Goal: Check status: Check status

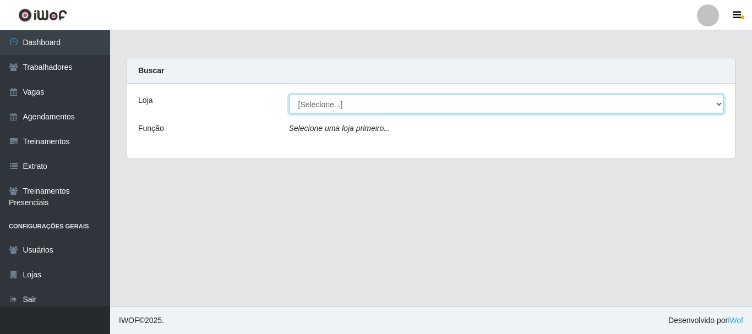
click at [719, 104] on select "[Selecione...] Bemais Supermercados - B4 [GEOGRAPHIC_DATA]" at bounding box center [507, 104] width 436 height 19
select select "404"
click at [289, 95] on select "[Selecione...] Bemais Supermercados - B4 [GEOGRAPHIC_DATA]" at bounding box center [507, 104] width 436 height 19
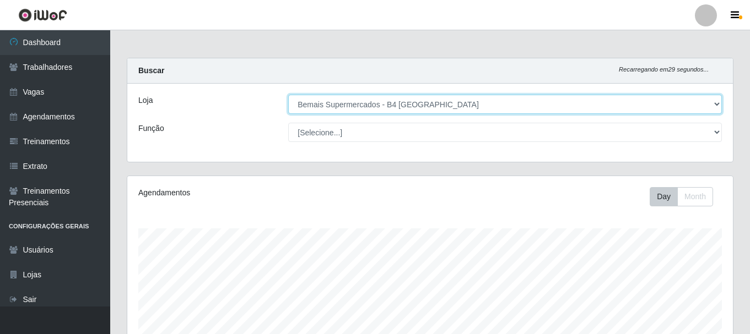
scroll to position [229, 605]
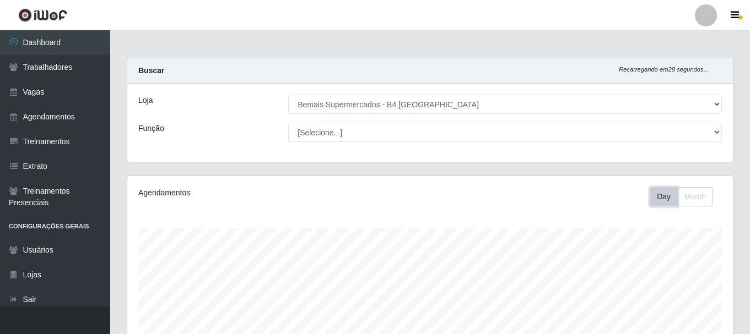
click at [659, 197] on button "Day" at bounding box center [663, 196] width 28 height 19
click at [689, 189] on button "Month" at bounding box center [695, 196] width 36 height 19
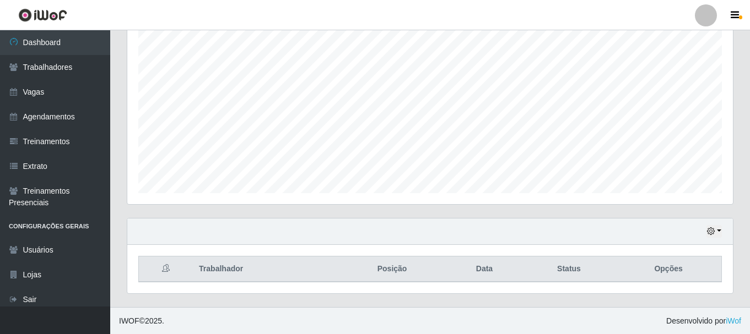
scroll to position [201, 0]
click at [725, 230] on div "Hoje 1 dia 3 dias 1 Semana Não encerrados" at bounding box center [429, 231] width 605 height 26
click at [715, 229] on button "button" at bounding box center [713, 231] width 15 height 13
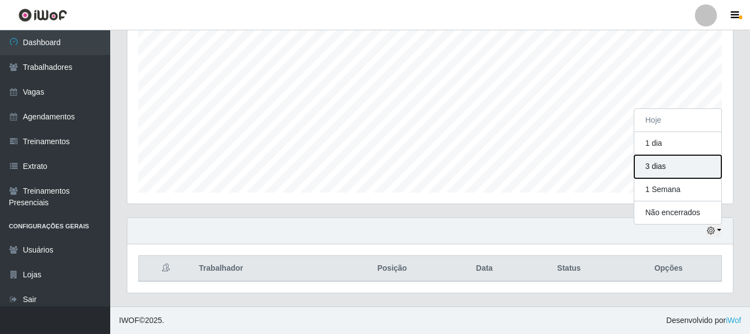
click at [672, 170] on button "3 dias" at bounding box center [677, 166] width 87 height 23
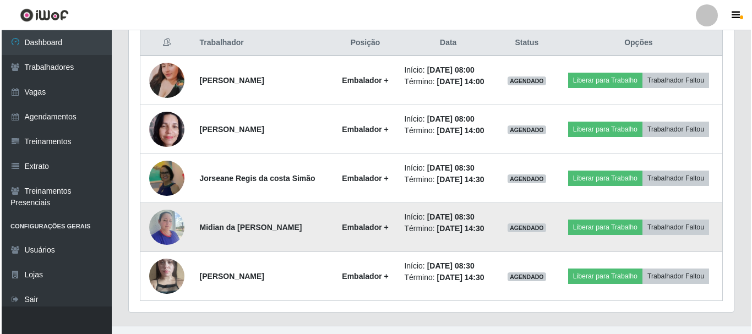
scroll to position [446, 0]
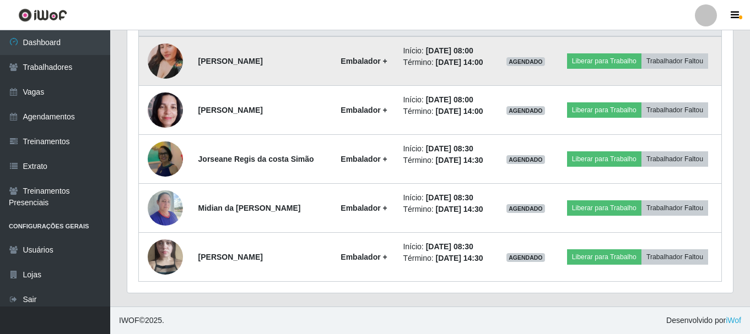
click at [164, 59] on img at bounding box center [165, 61] width 35 height 63
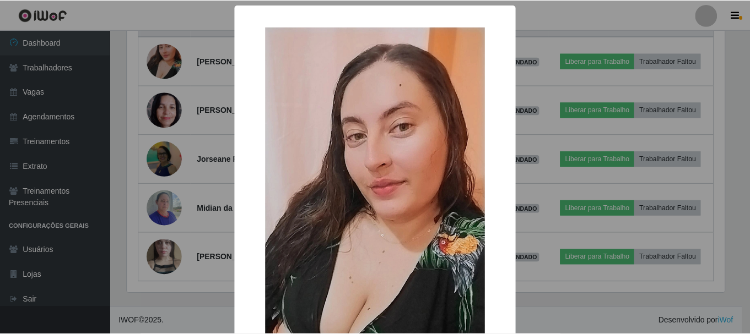
scroll to position [229, 600]
click at [172, 120] on div "× OK Cancel" at bounding box center [376, 167] width 752 height 334
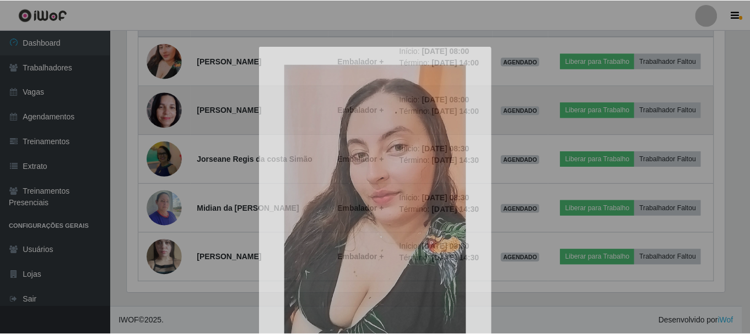
scroll to position [229, 605]
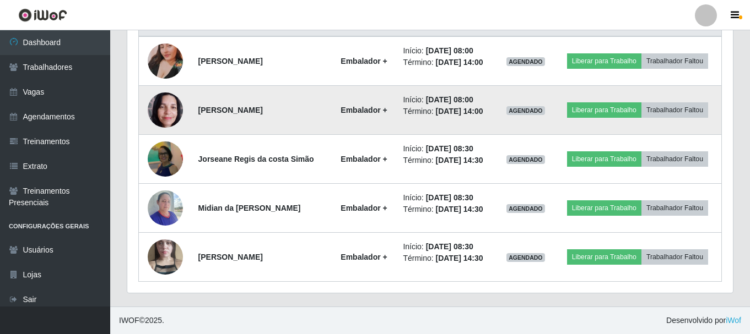
click at [158, 113] on img at bounding box center [165, 109] width 35 height 47
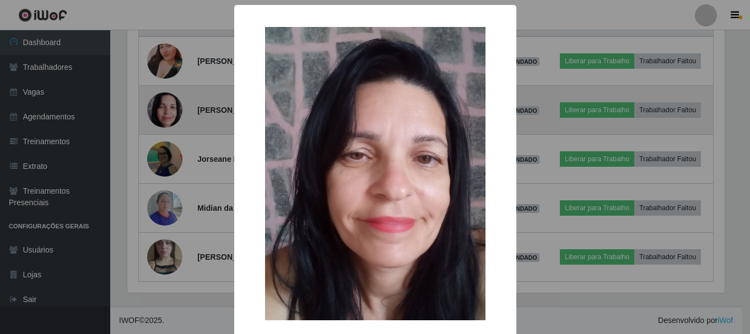
scroll to position [229, 600]
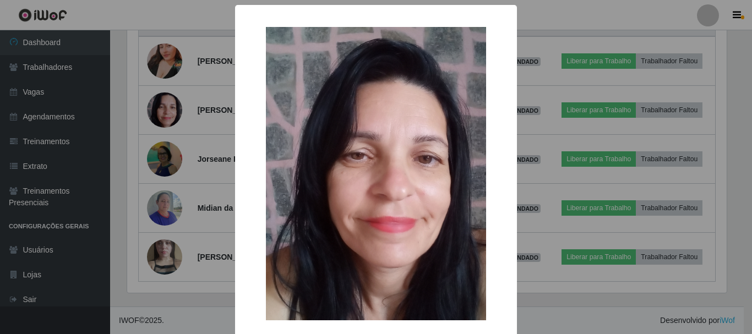
click at [162, 163] on div "× OK Cancel" at bounding box center [376, 167] width 752 height 334
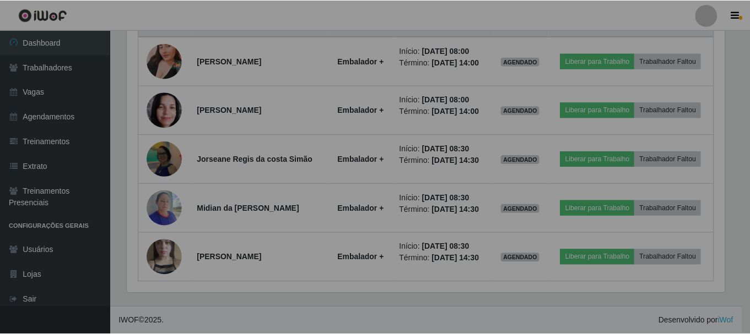
scroll to position [229, 605]
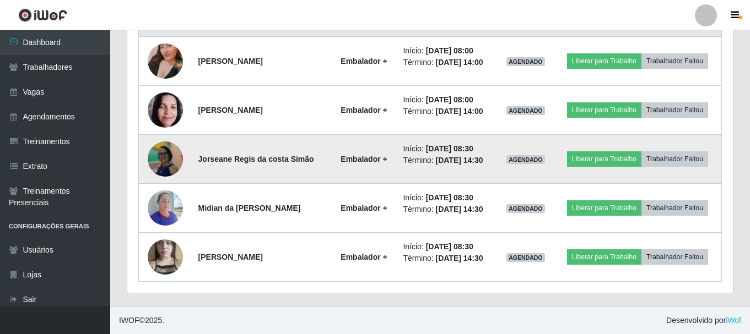
click at [160, 160] on img at bounding box center [165, 159] width 35 height 38
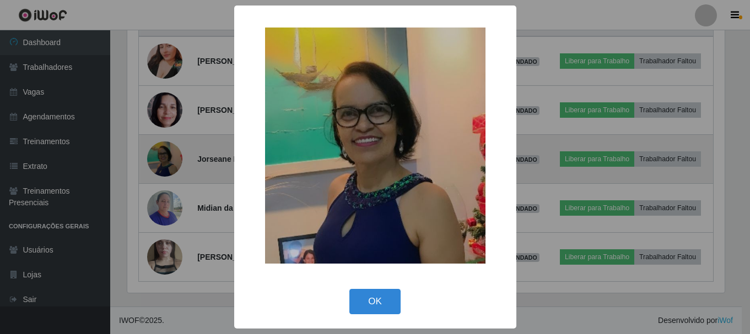
scroll to position [229, 600]
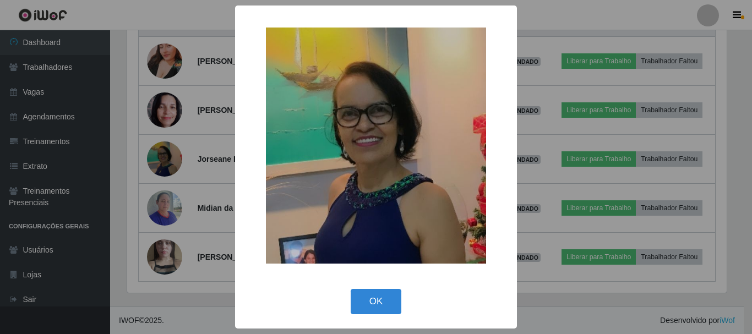
click at [160, 203] on div "× OK Cancel" at bounding box center [376, 167] width 752 height 334
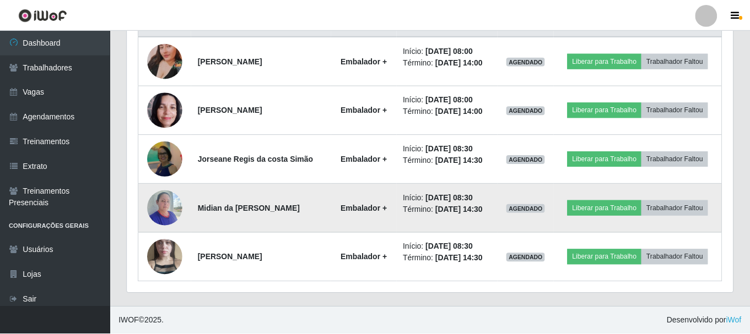
scroll to position [229, 605]
click at [160, 201] on img at bounding box center [165, 207] width 35 height 47
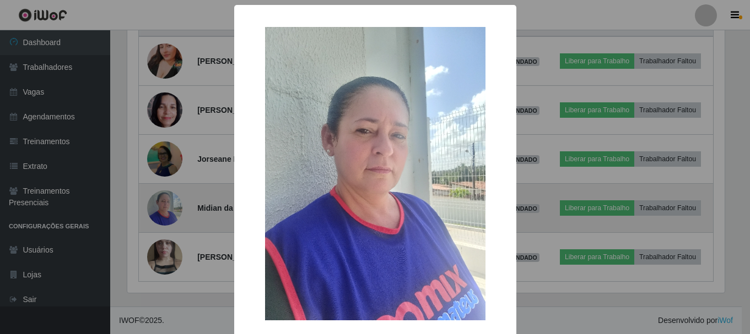
scroll to position [229, 600]
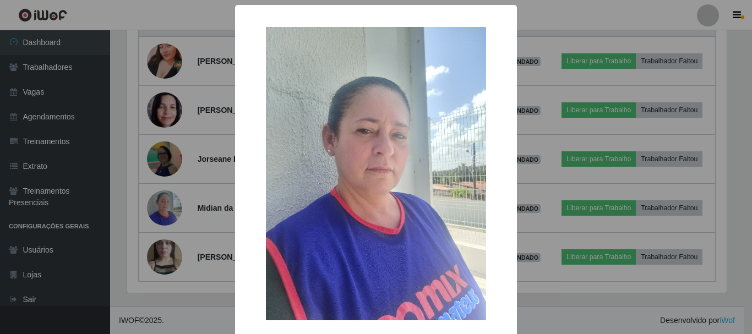
click at [162, 258] on div "× OK Cancel" at bounding box center [376, 167] width 752 height 334
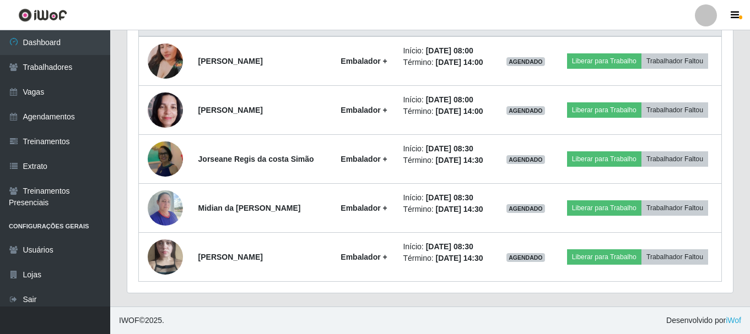
scroll to position [229, 605]
click at [162, 258] on img at bounding box center [165, 257] width 35 height 63
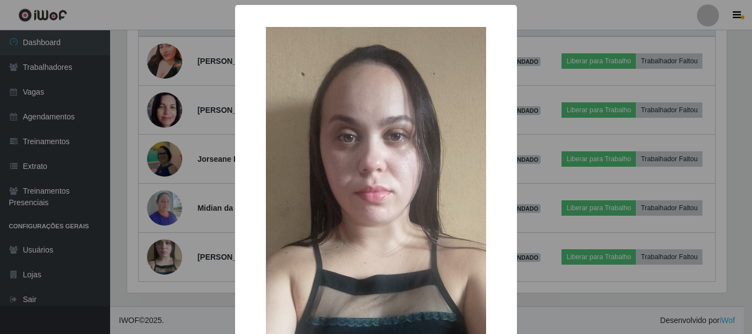
click at [565, 8] on div "× OK Cancel" at bounding box center [376, 167] width 752 height 334
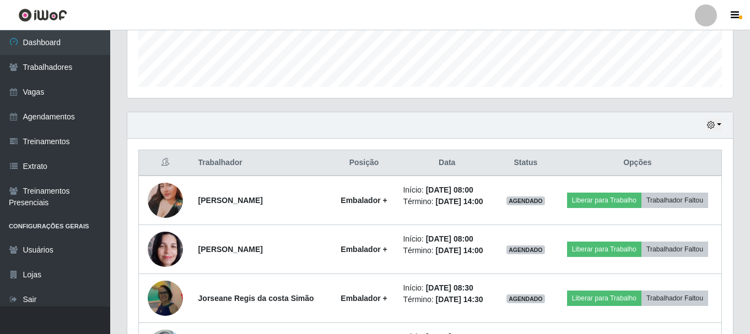
scroll to position [0, 0]
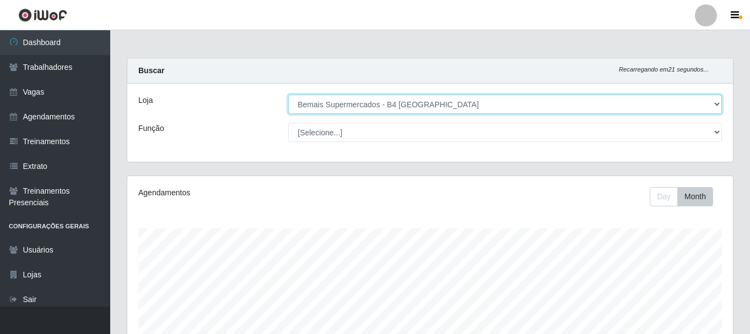
click at [707, 100] on select "[Selecione...] Bemais Supermercados - B4 [GEOGRAPHIC_DATA]" at bounding box center [504, 104] width 433 height 19
click at [705, 101] on select "[Selecione...] Bemais Supermercados - B4 [GEOGRAPHIC_DATA]" at bounding box center [504, 104] width 433 height 19
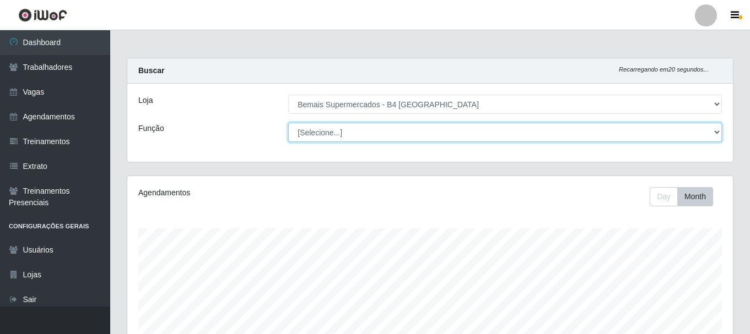
click at [705, 134] on select "[Selecione...] ASG ASG + ASG ++ Auxiliar de Estacionamento Auxiliar de Estacion…" at bounding box center [504, 132] width 433 height 19
